Goal: Navigation & Orientation: Find specific page/section

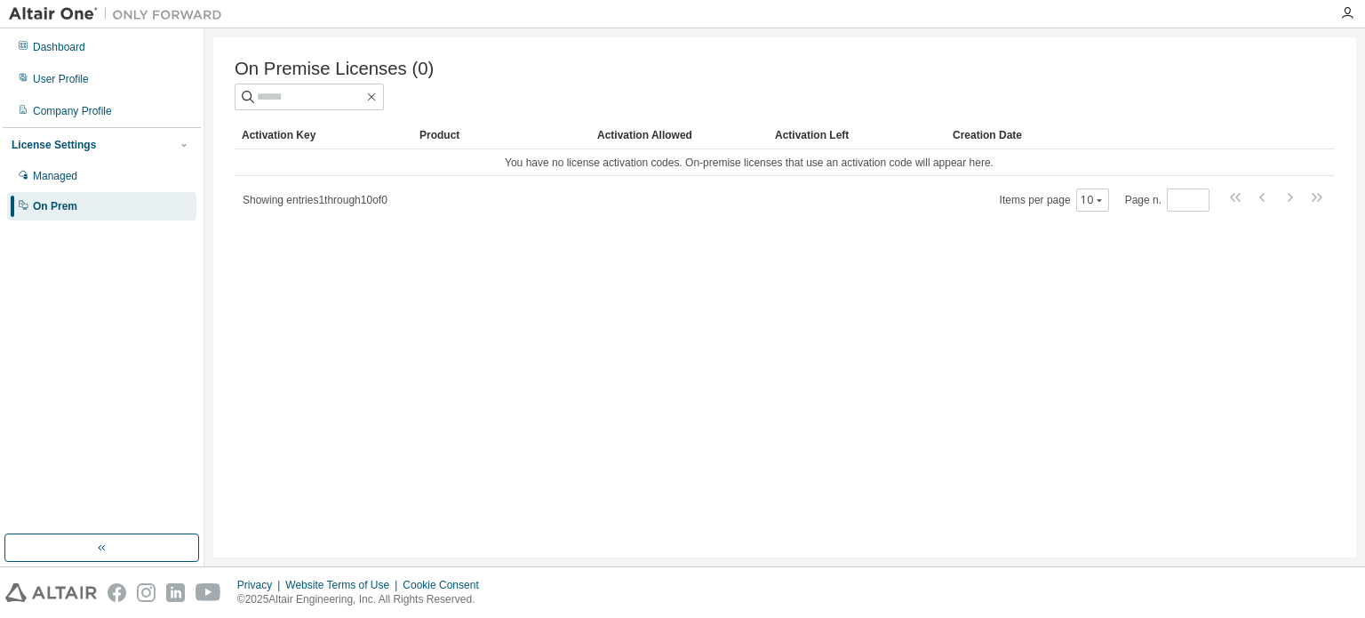
click at [59, 9] on img at bounding box center [120, 14] width 222 height 18
click at [55, 45] on div "Dashboard" at bounding box center [59, 47] width 52 height 14
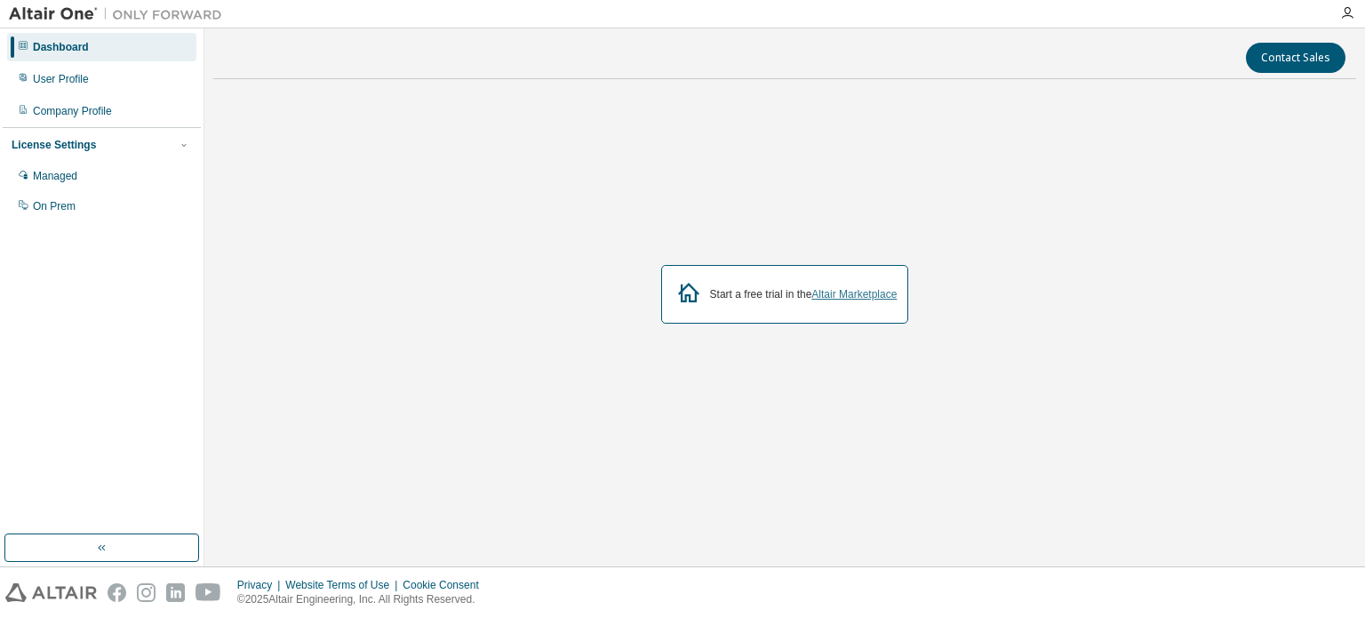
click at [843, 300] on link "Altair Marketplace" at bounding box center [853, 294] width 85 height 12
